Goal: Register for event/course

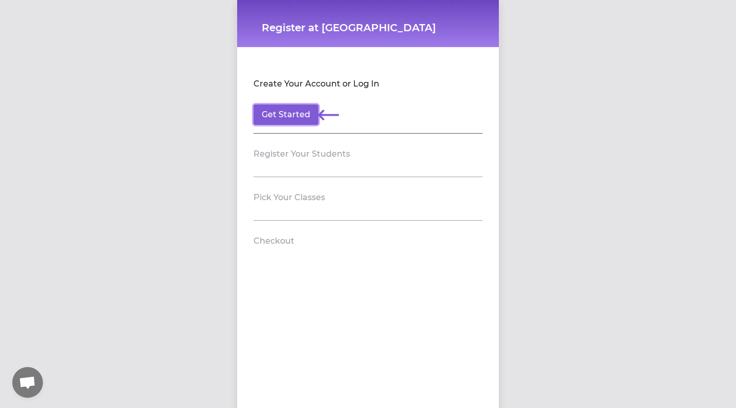
click at [289, 113] on button "Get Started" at bounding box center [286, 114] width 65 height 20
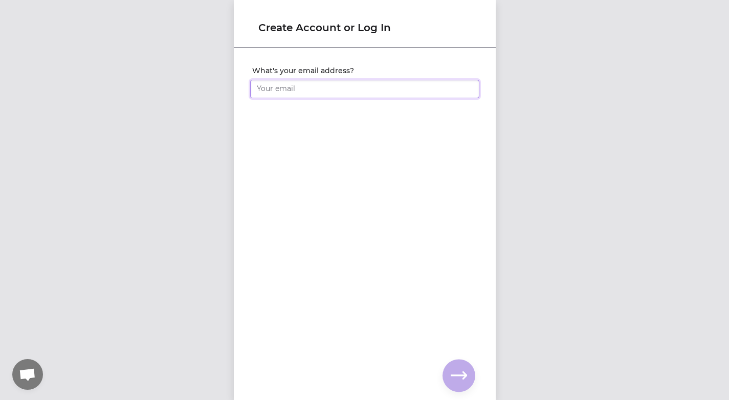
click at [285, 91] on input "What's your email address?" at bounding box center [364, 89] width 229 height 18
type input "[EMAIL_ADDRESS][DOMAIN_NAME]"
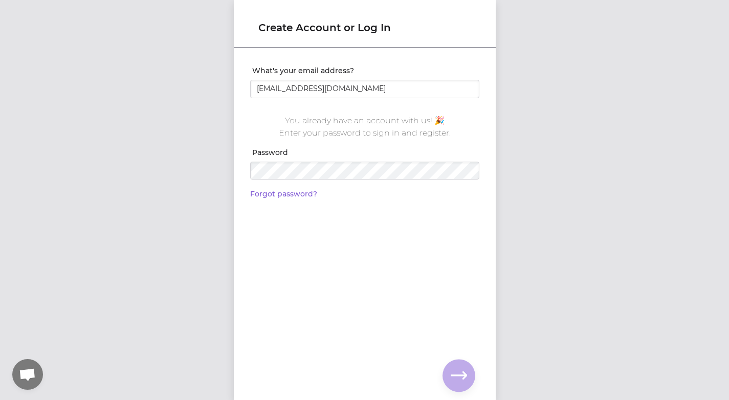
click at [280, 196] on link "Forgot password?" at bounding box center [283, 193] width 67 height 9
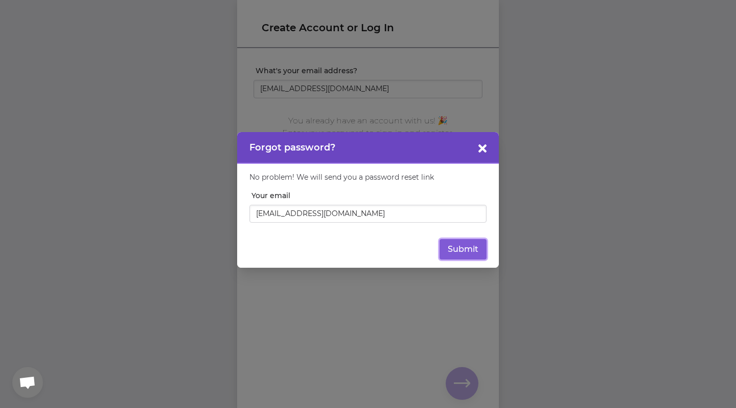
click at [455, 253] on button "Submit" at bounding box center [463, 249] width 47 height 20
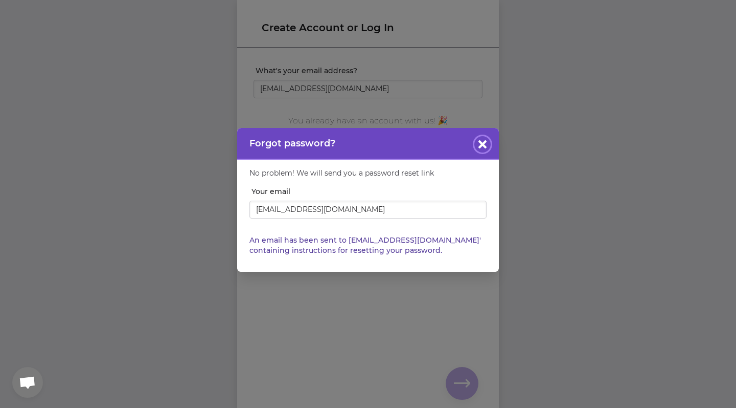
click at [485, 142] on icon "button" at bounding box center [483, 144] width 8 height 8
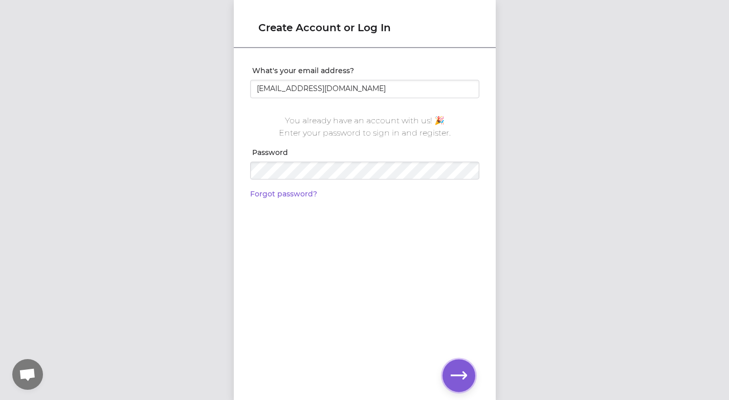
click at [451, 369] on icon "button" at bounding box center [459, 375] width 16 height 16
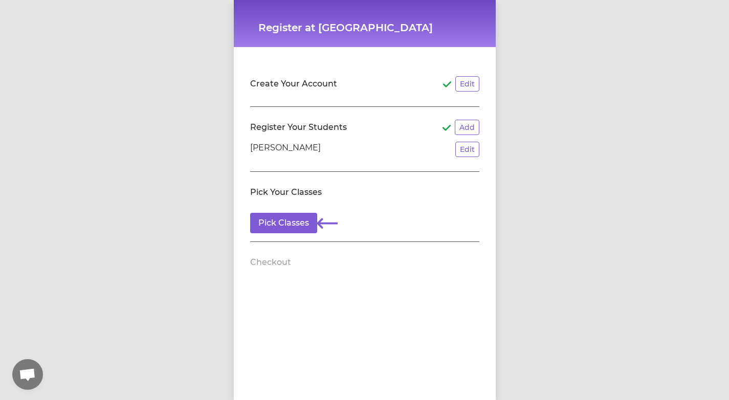
click at [663, 133] on div "Register at [GEOGRAPHIC_DATA] FSC Create Your Account Edit Register Your Studen…" at bounding box center [364, 200] width 729 height 400
click at [274, 225] on button "Pick Classes" at bounding box center [283, 223] width 67 height 20
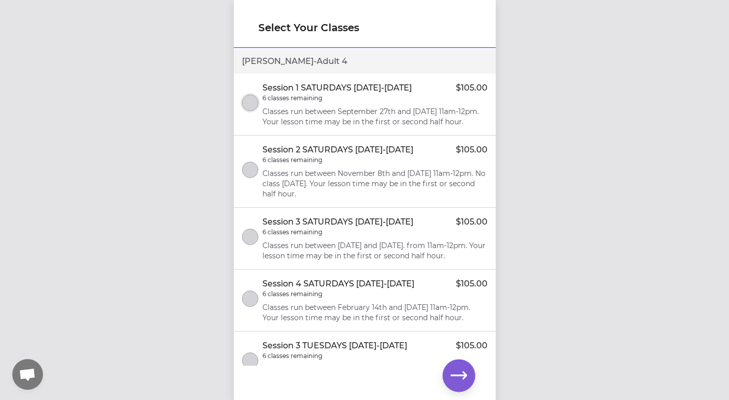
click at [251, 109] on button "select class" at bounding box center [250, 103] width 16 height 16
click at [457, 378] on icon "button" at bounding box center [459, 375] width 16 height 16
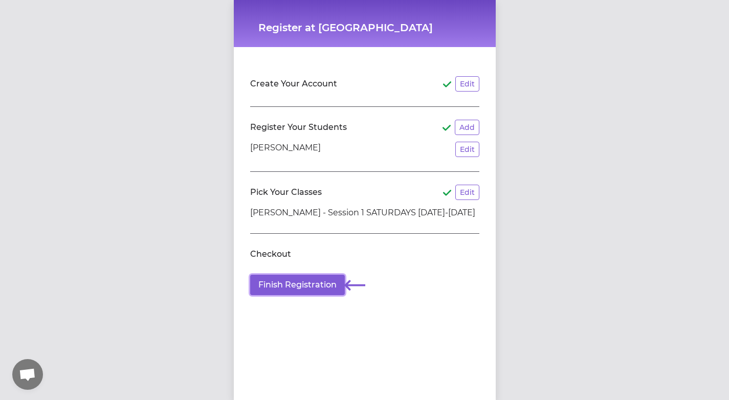
click at [296, 285] on button "Finish Registration" at bounding box center [297, 285] width 95 height 20
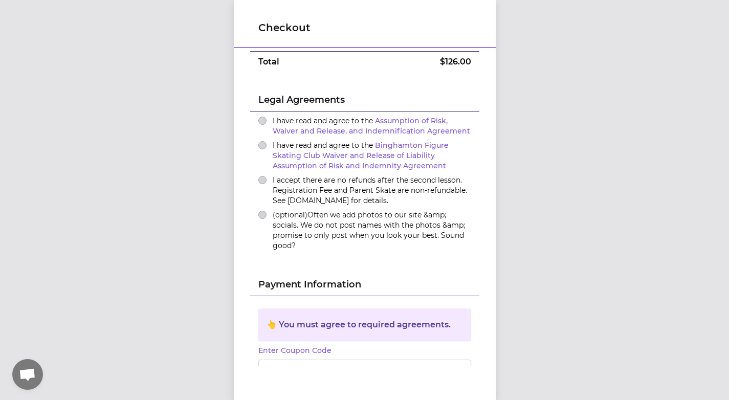
scroll to position [96, 0]
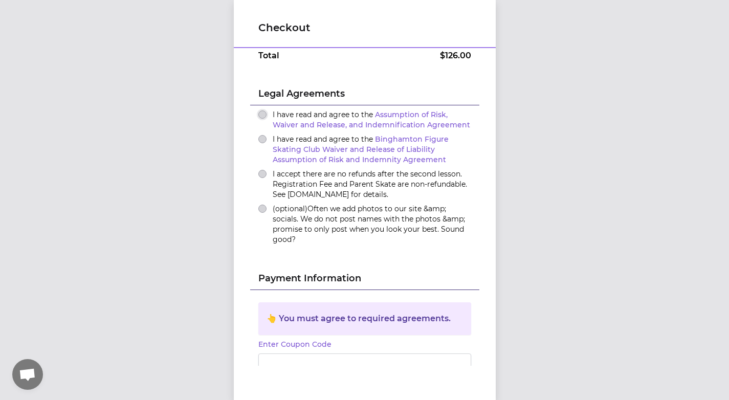
click at [260, 110] on button "I have read and agree to the Assumption of Risk, Waiver and Release, and Indemn…" at bounding box center [262, 114] width 8 height 8
click at [258, 135] on button "I have read and agree to the Binghamton Figure Skating Club Waiver and Release …" at bounding box center [262, 139] width 8 height 8
click at [258, 170] on button "I accept there are no refunds after the second lesson. Registration Fee and Par…" at bounding box center [262, 174] width 8 height 8
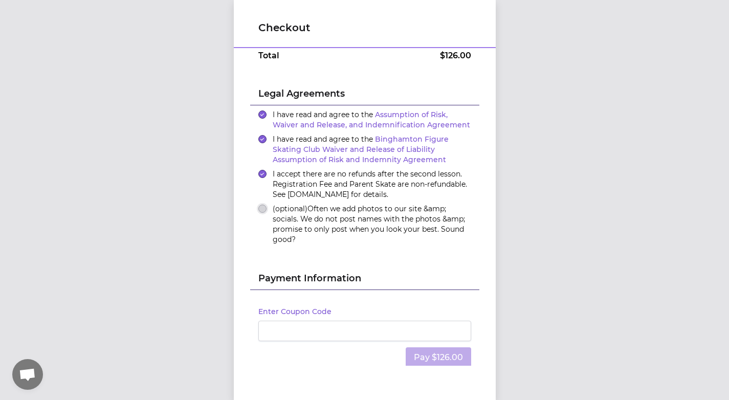
click at [259, 205] on button "(optional) Often we add photos to our site &amp; socials. We do not post names …" at bounding box center [262, 209] width 8 height 8
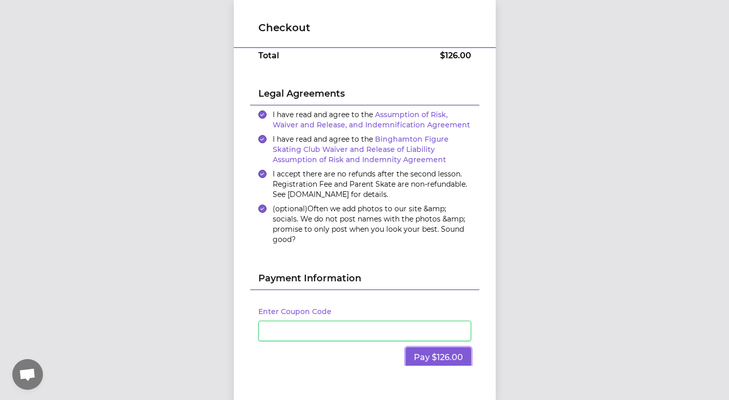
click at [419, 350] on button "Pay $126.00" at bounding box center [438, 357] width 65 height 20
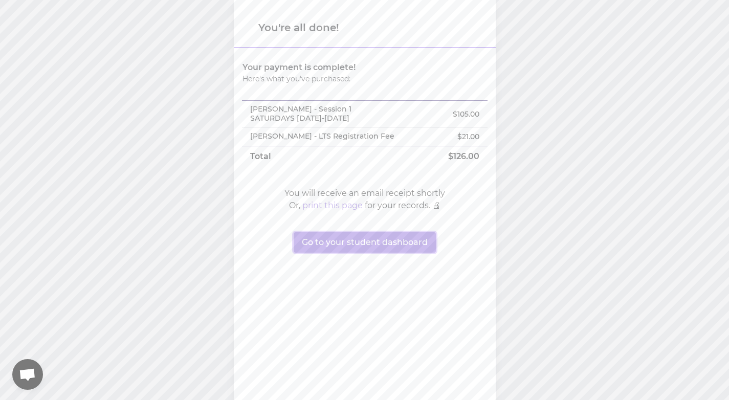
click at [352, 239] on button "Go to your student dashboard" at bounding box center [365, 242] width 142 height 20
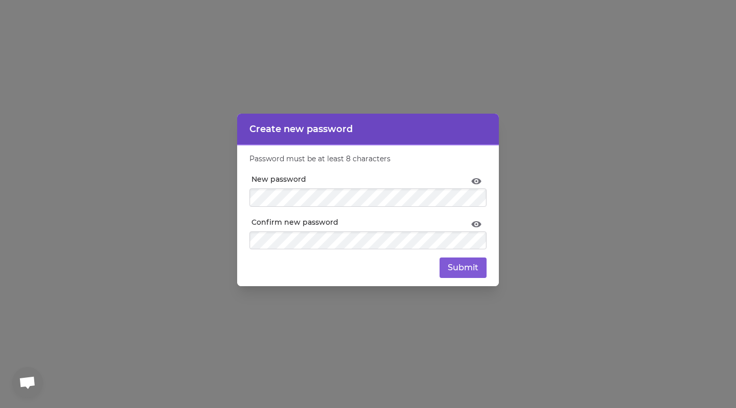
click at [475, 178] on icon at bounding box center [476, 182] width 12 height 12
click at [461, 267] on button "Submit" at bounding box center [463, 267] width 47 height 20
